Goal: Entertainment & Leisure: Consume media (video, audio)

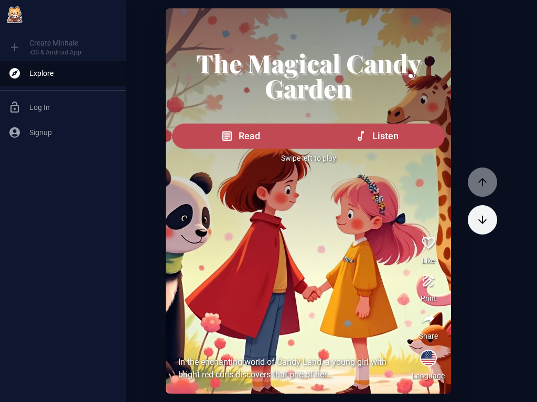
click at [378, 144] on span "Listen" at bounding box center [385, 136] width 26 height 15
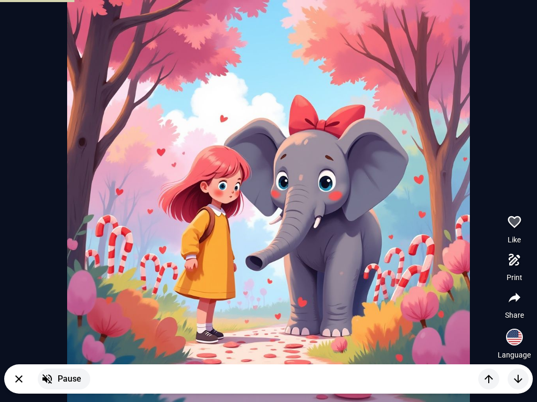
click at [165, 291] on picture at bounding box center [268, 201] width 402 height 402
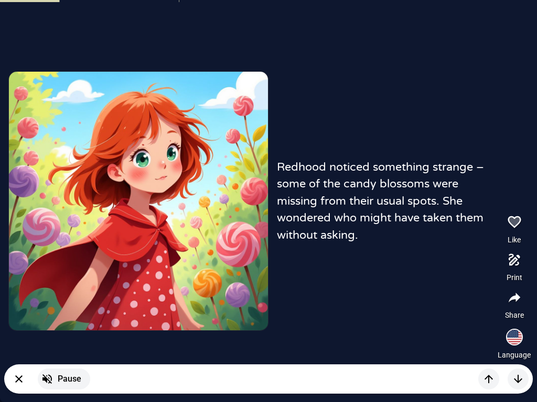
click at [125, 134] on picture at bounding box center [138, 201] width 259 height 259
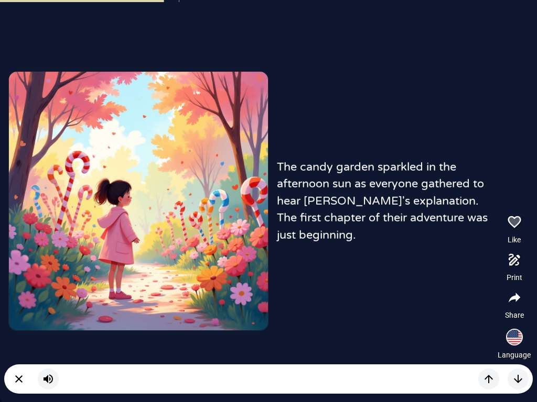
click at [128, 239] on picture at bounding box center [138, 201] width 259 height 259
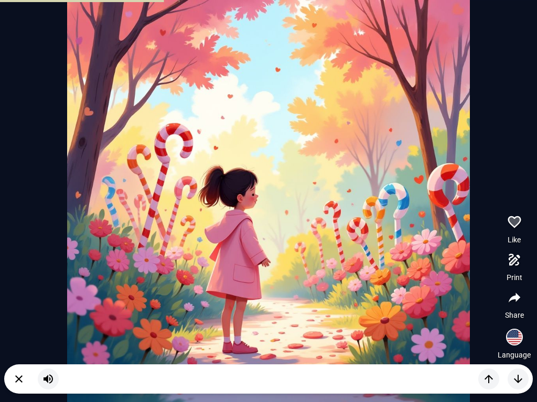
click at [38, 376] on button "button" at bounding box center [48, 379] width 21 height 21
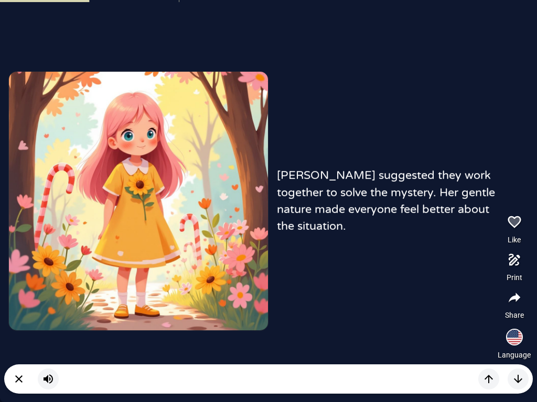
click at [515, 381] on icon "button" at bounding box center [517, 379] width 8 height 8
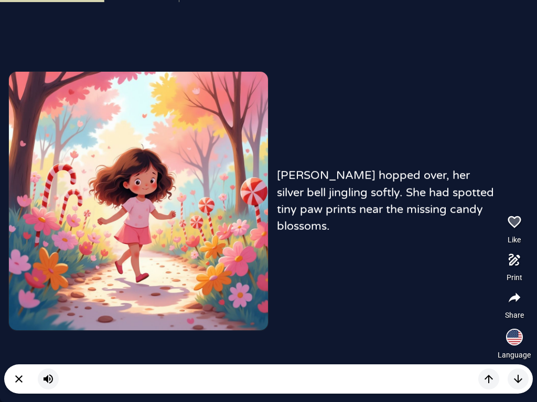
click at [512, 364] on div "[PERSON_NAME] hopped over, her silver bell jingling softly. She had spotted tin…" at bounding box center [268, 201] width 537 height 402
click at [511, 364] on div "[PERSON_NAME] hopped over, her silver bell jingling softly. She had spotted tin…" at bounding box center [268, 201] width 537 height 402
click at [516, 387] on button "button" at bounding box center [517, 379] width 21 height 21
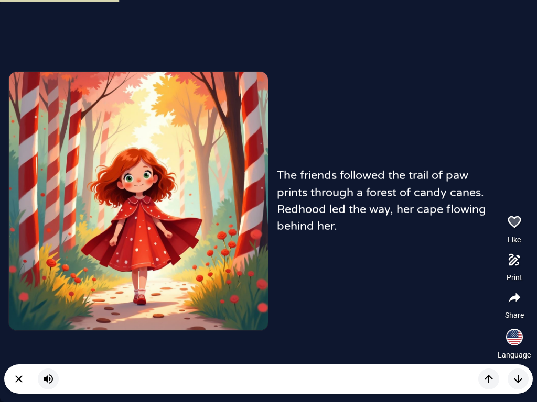
click at [516, 387] on button "button" at bounding box center [517, 379] width 21 height 21
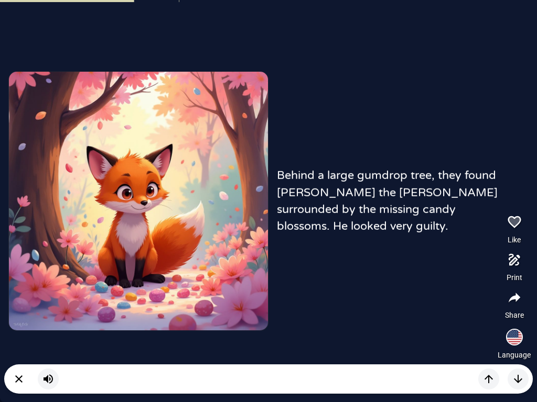
click at [480, 378] on button "button" at bounding box center [488, 379] width 21 height 21
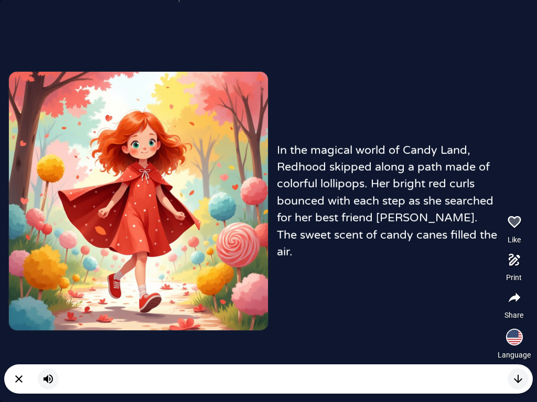
click at [18, 377] on icon "button" at bounding box center [19, 379] width 13 height 13
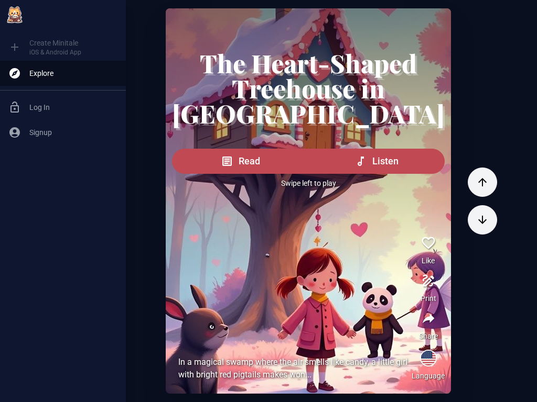
click at [387, 174] on button "Listen" at bounding box center [376, 161] width 137 height 25
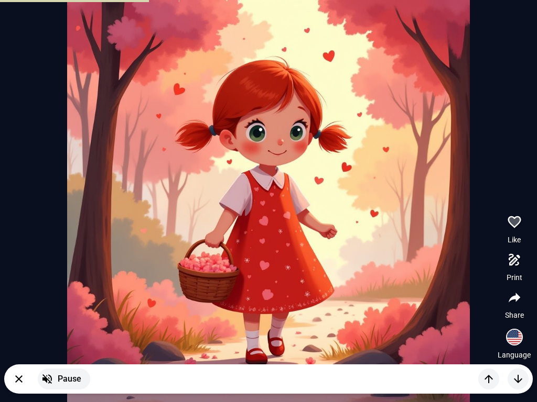
click at [15, 371] on button "button" at bounding box center [18, 379] width 21 height 21
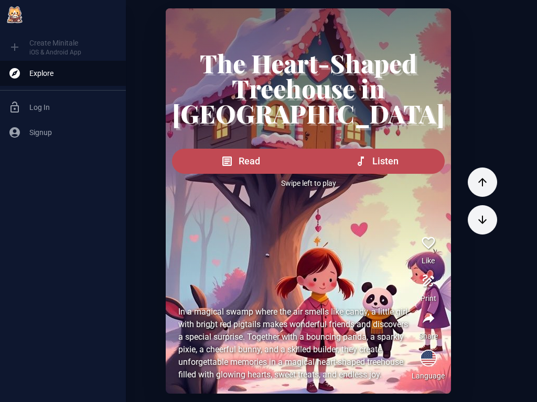
click at [22, 381] on div "Create Minitale iOS & Android App Explore Log In Signup" at bounding box center [63, 201] width 126 height 402
click at [488, 191] on button "button" at bounding box center [481, 182] width 29 height 29
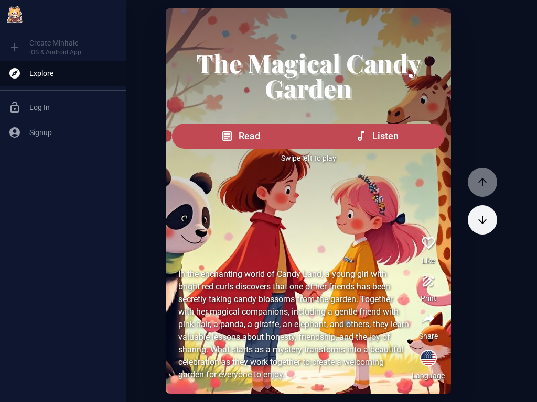
click at [488, 188] on icon "button" at bounding box center [482, 182] width 13 height 13
